Goal: Task Accomplishment & Management: Complete application form

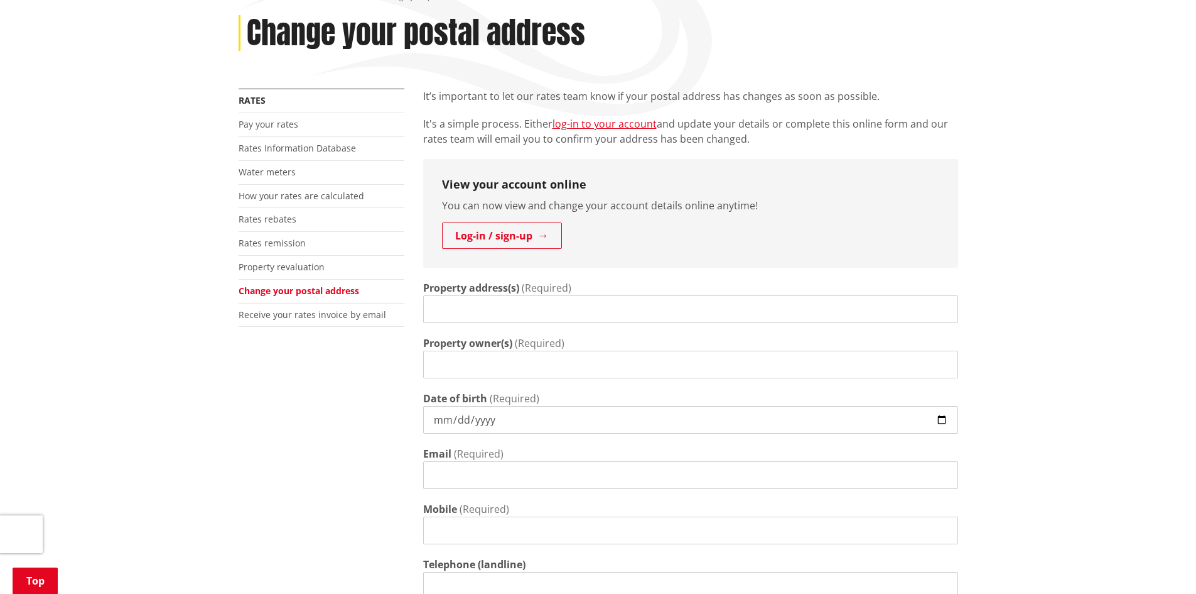
scroll to position [314, 0]
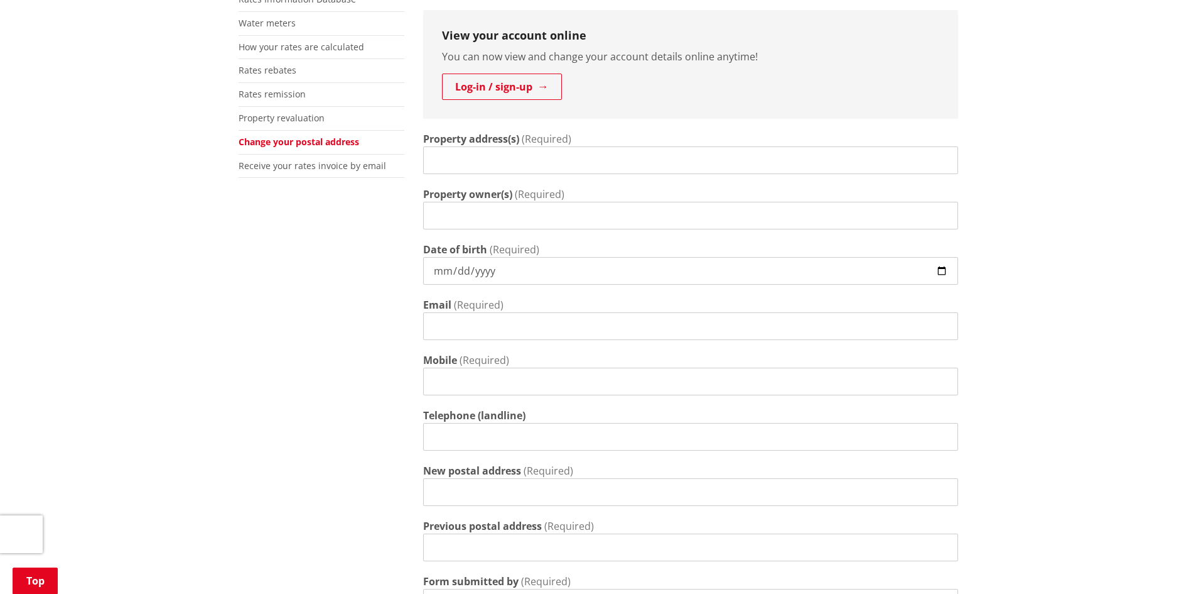
click at [564, 164] on input "Property address(s)" at bounding box center [690, 160] width 535 height 28
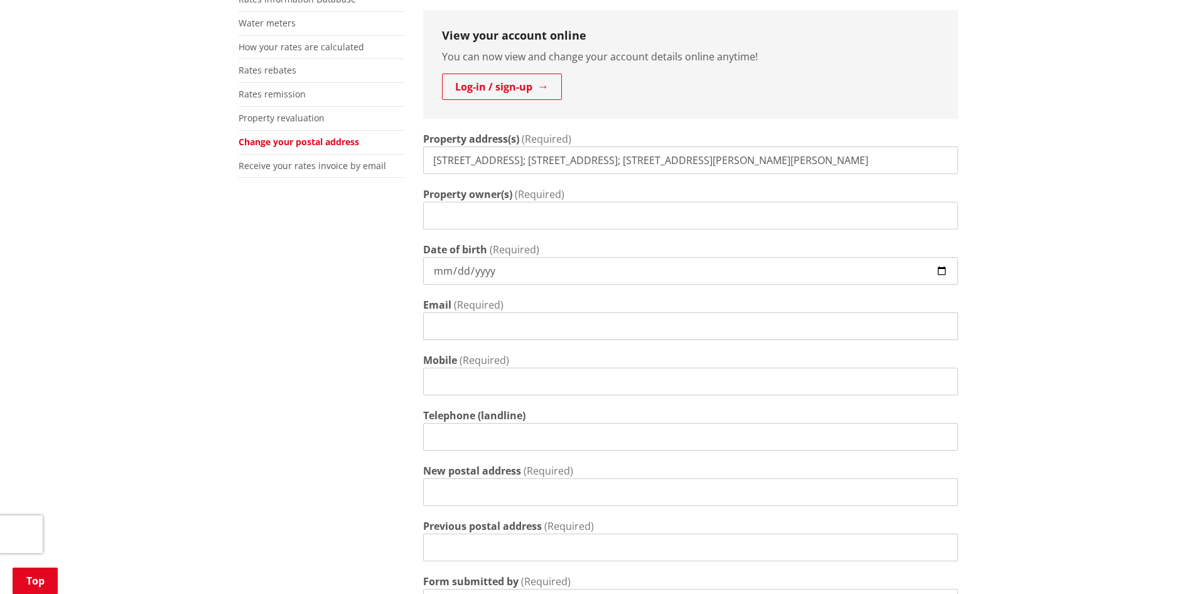
type input "21 Mahi Road, Te Kauwhata; 4 Rata St, Te Kauwhata; 6 Hugh Greene Lane, Te Kauwh…"
click at [617, 205] on input "Property owner(s)" at bounding box center [690, 216] width 535 height 28
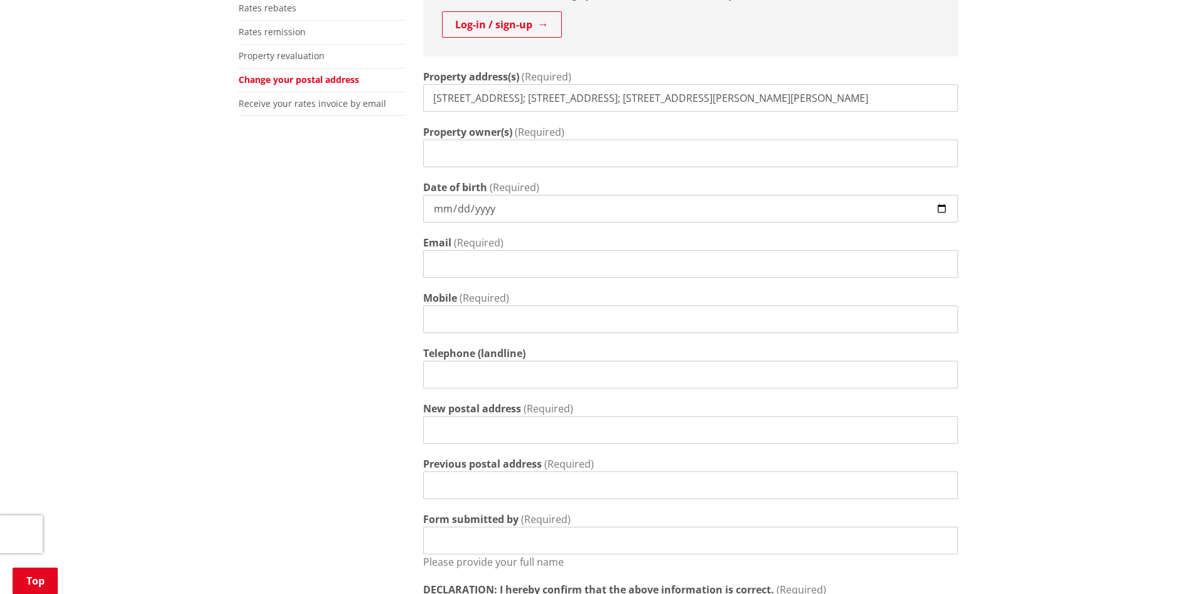
scroll to position [377, 0]
type input "Farisha Ali & Mohammed Shafil"
type input "1984-01-06"
type input "farishali5@yahoo.com.au"
type input "0211068331"
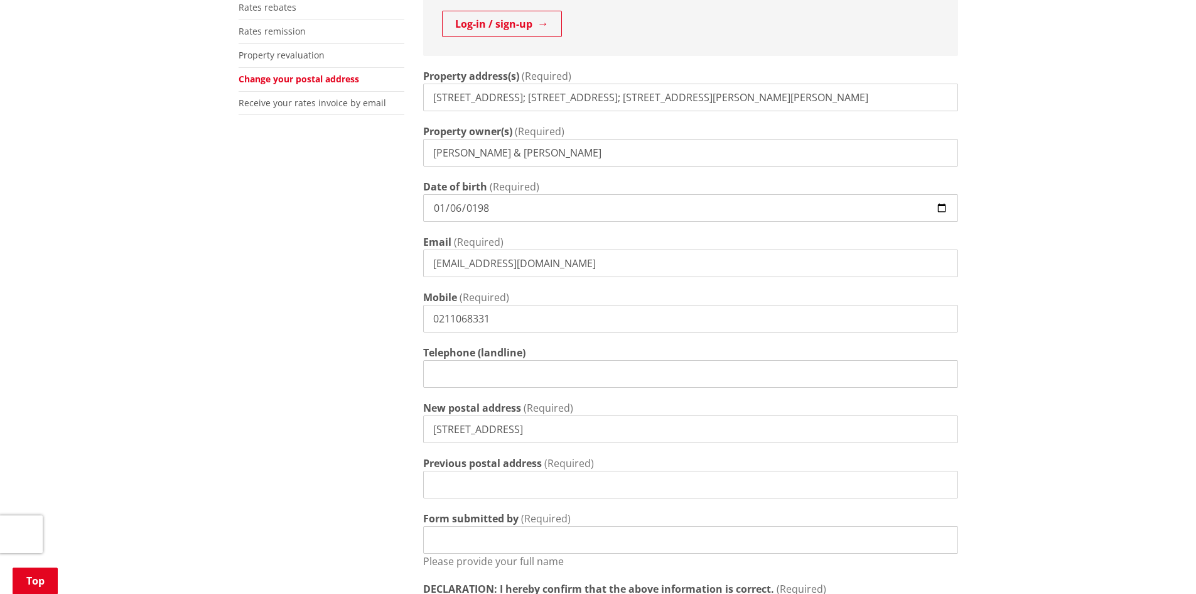
type input "27 Allenby Road, Papatoetoe, Auckland 2025"
type input "134B Carruth Road, Papatoetoe, Auckland 2025"
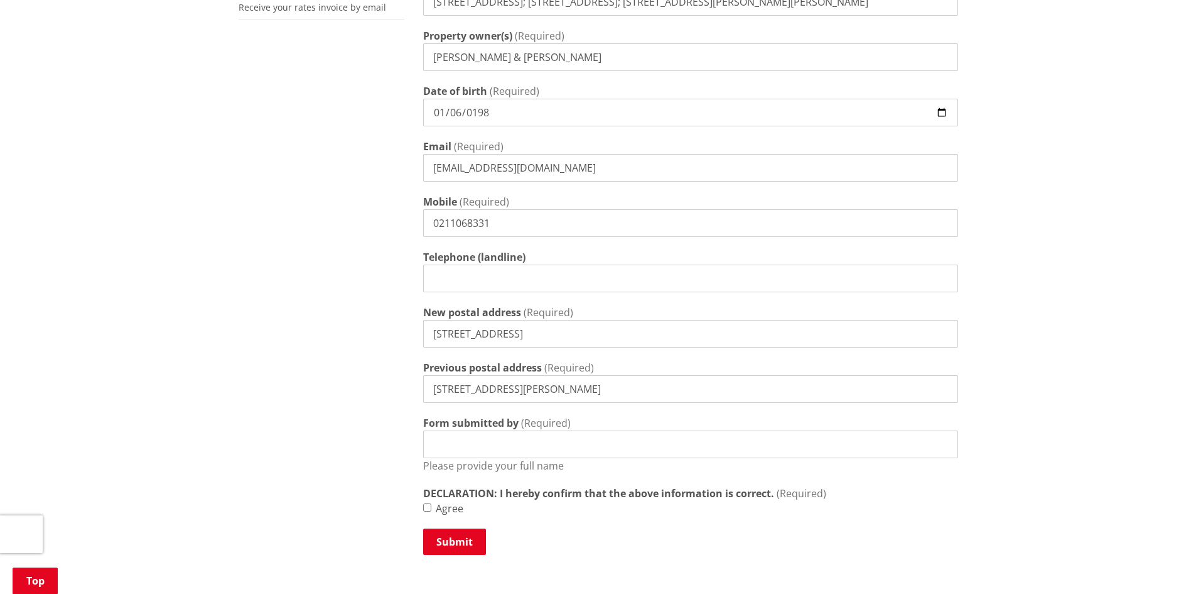
scroll to position [502, 0]
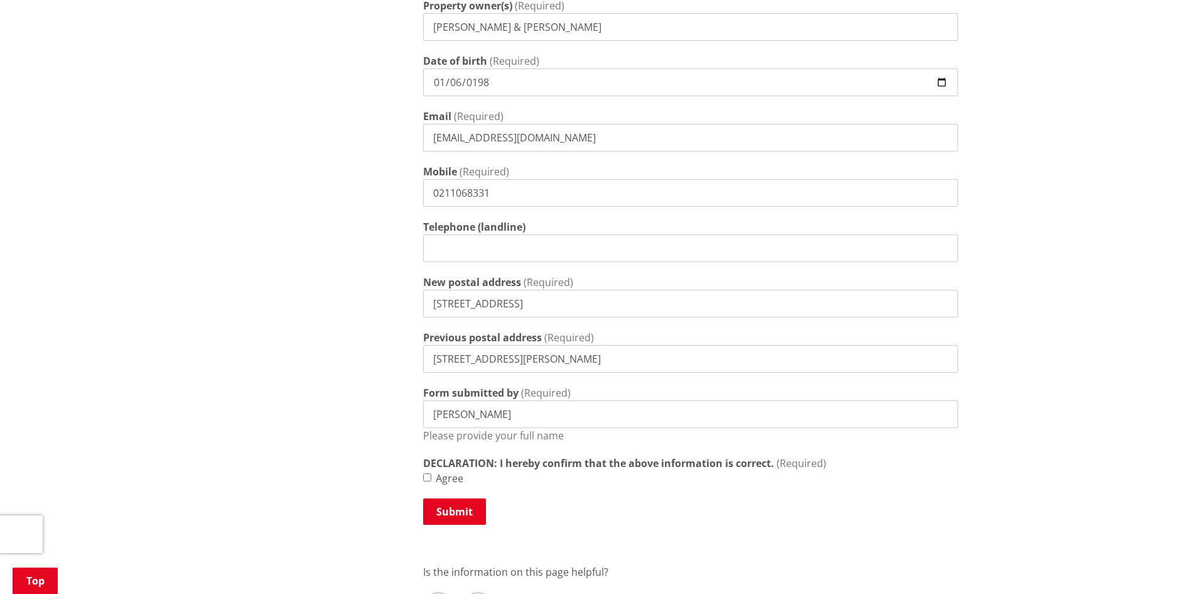
type input "Farisha Ali"
click at [428, 479] on input "Agree" at bounding box center [427, 477] width 8 height 8
checkbox input "true"
click at [476, 516] on button "Submit" at bounding box center [454, 511] width 63 height 26
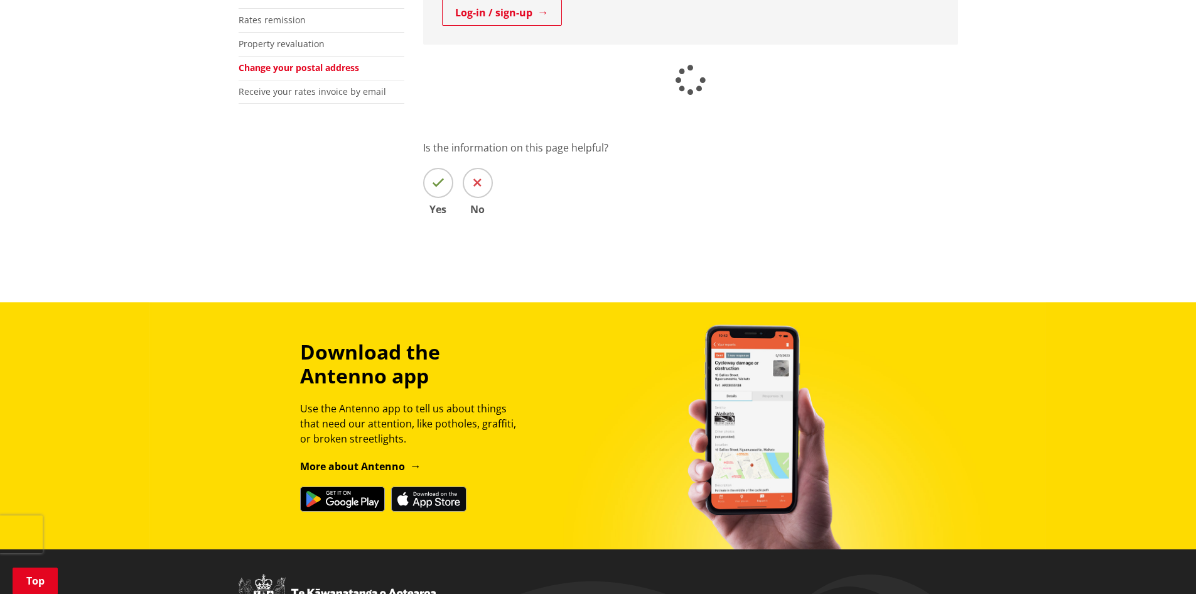
scroll to position [188, 0]
